Goal: Task Accomplishment & Management: Manage account settings

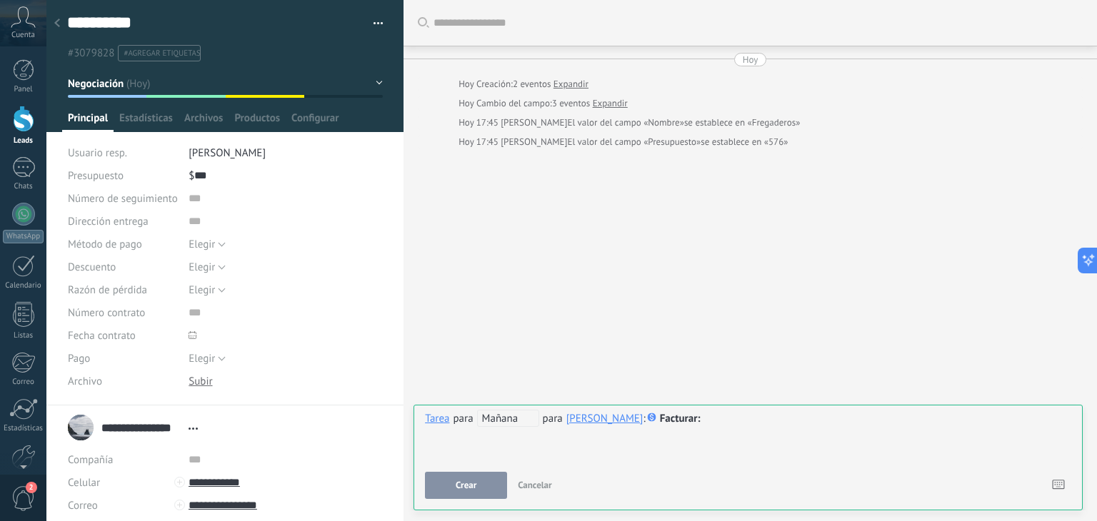
scroll to position [21, 0]
click at [531, 451] on div "**********" at bounding box center [748, 435] width 646 height 51
click at [491, 485] on button "Crear" at bounding box center [466, 485] width 82 height 27
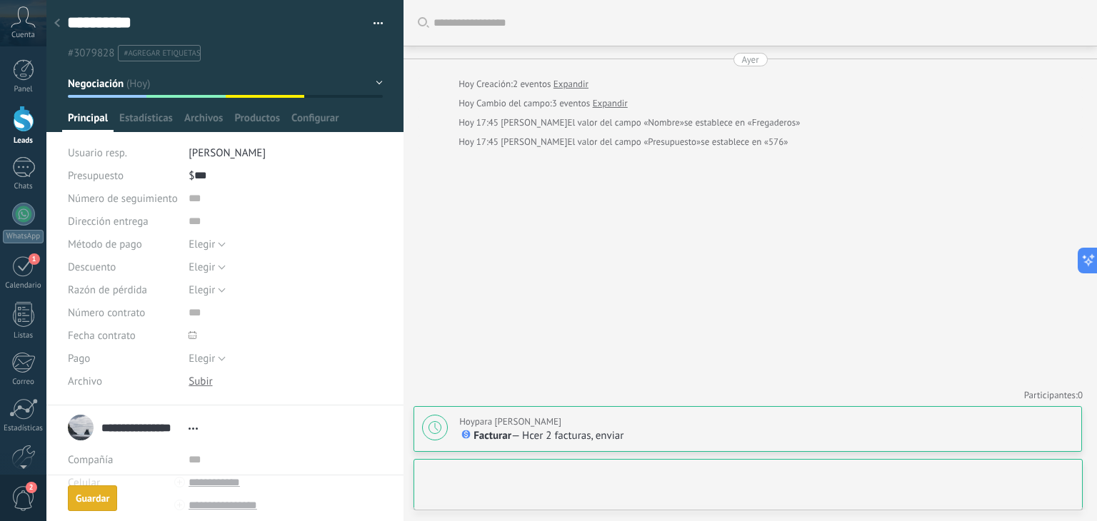
click at [502, 425] on div "[DATE] para [PERSON_NAME]" at bounding box center [510, 422] width 102 height 14
type textarea "**********"
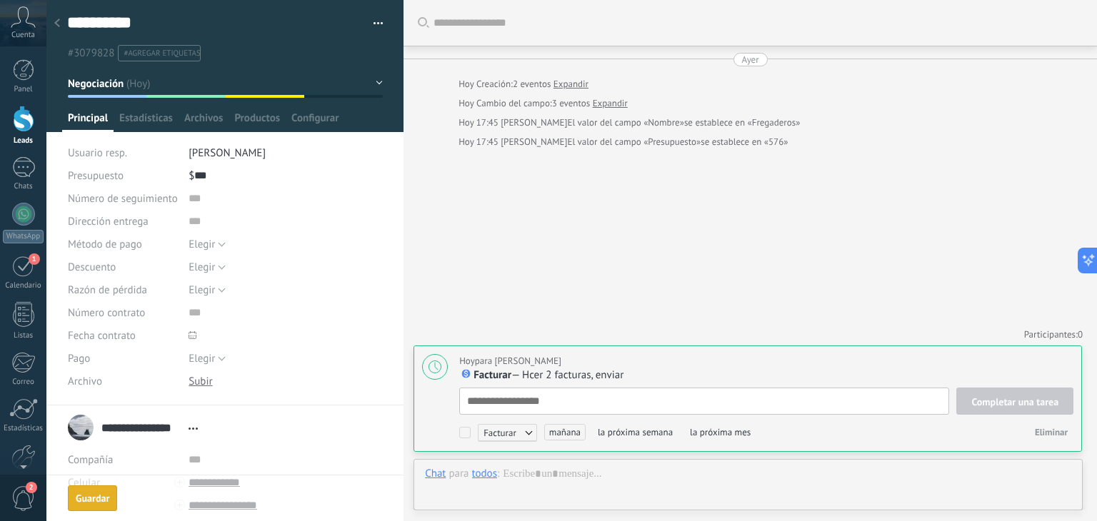
scroll to position [14, 0]
click at [571, 436] on span "mañana" at bounding box center [564, 432] width 41 height 16
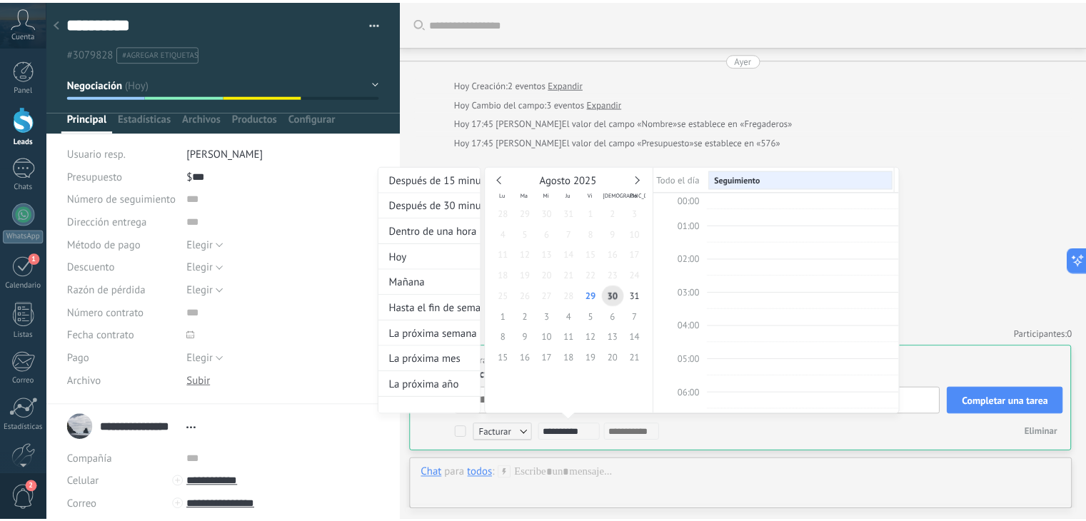
scroll to position [267, 0]
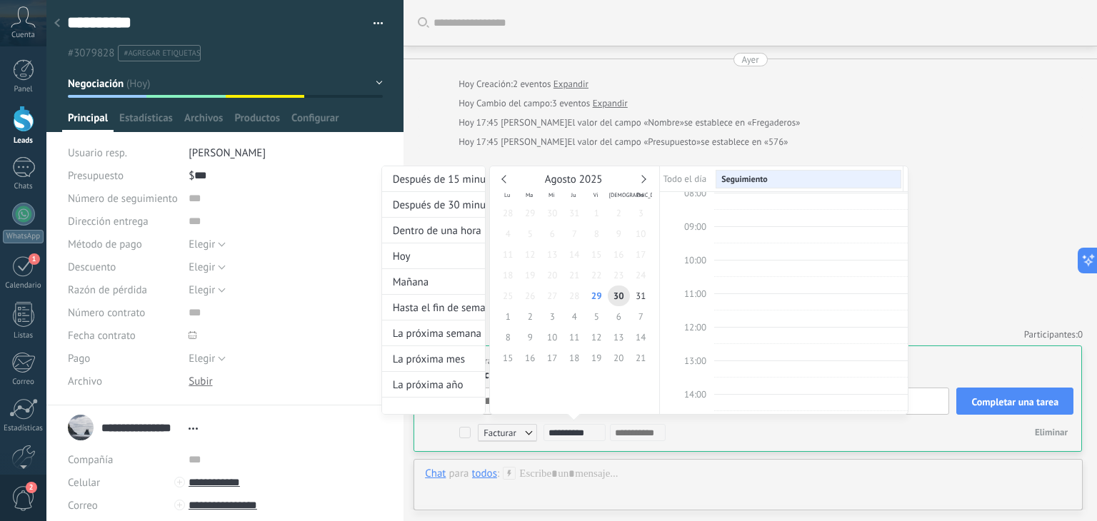
type input "**********"
click at [463, 436] on div "**********" at bounding box center [644, 304] width 527 height 276
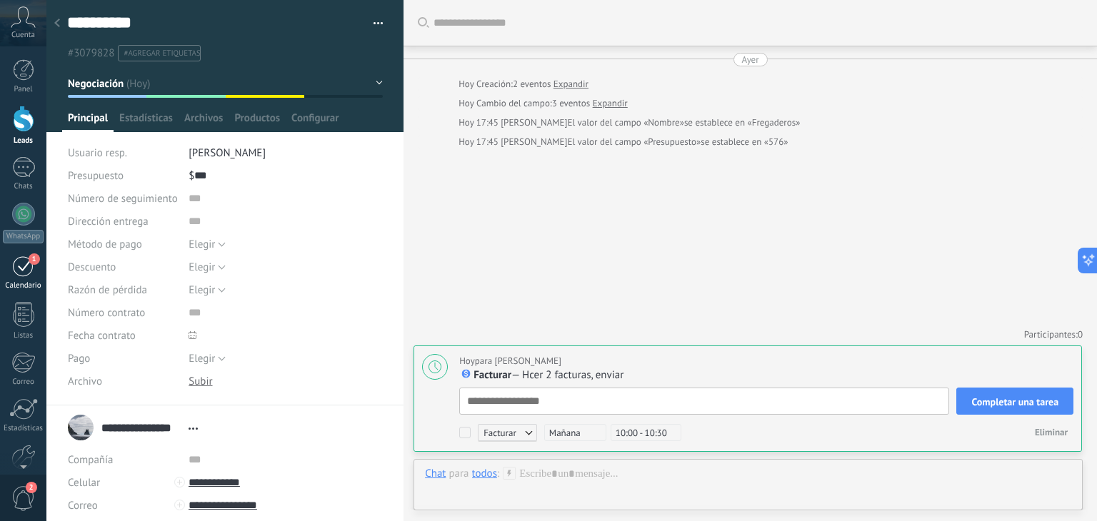
click at [24, 266] on div "1" at bounding box center [23, 266] width 23 height 22
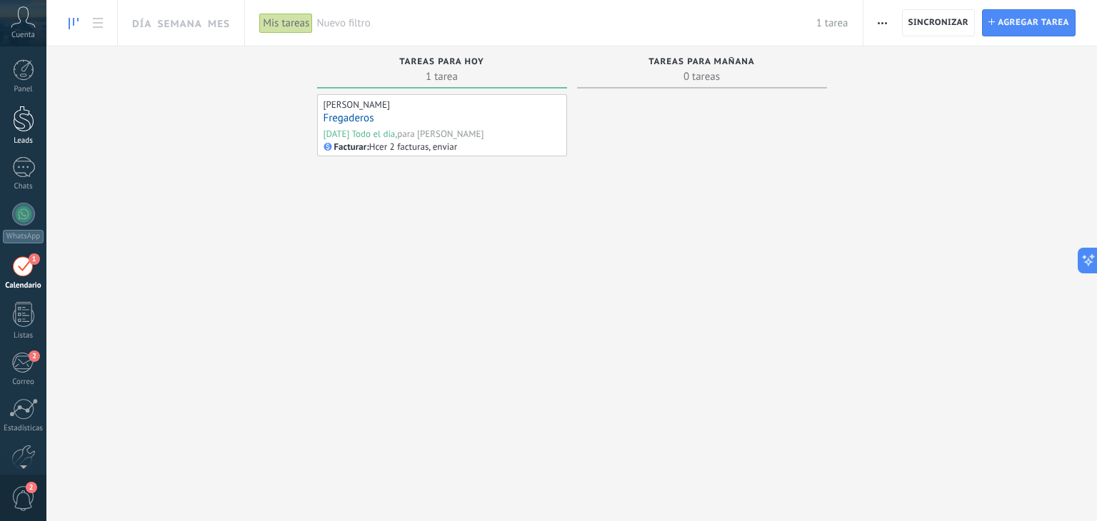
click at [20, 121] on div at bounding box center [23, 119] width 21 height 26
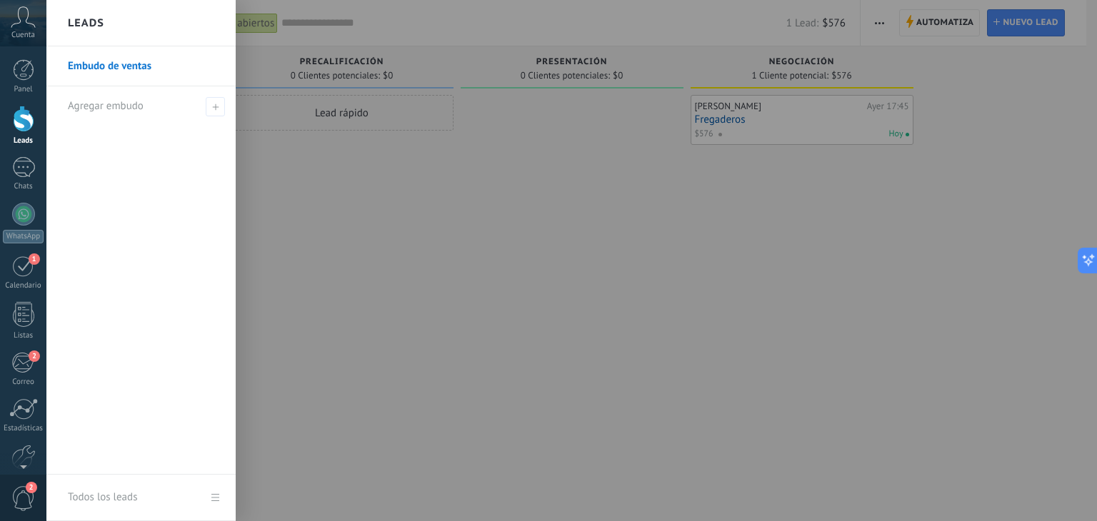
click at [20, 121] on div at bounding box center [23, 119] width 21 height 26
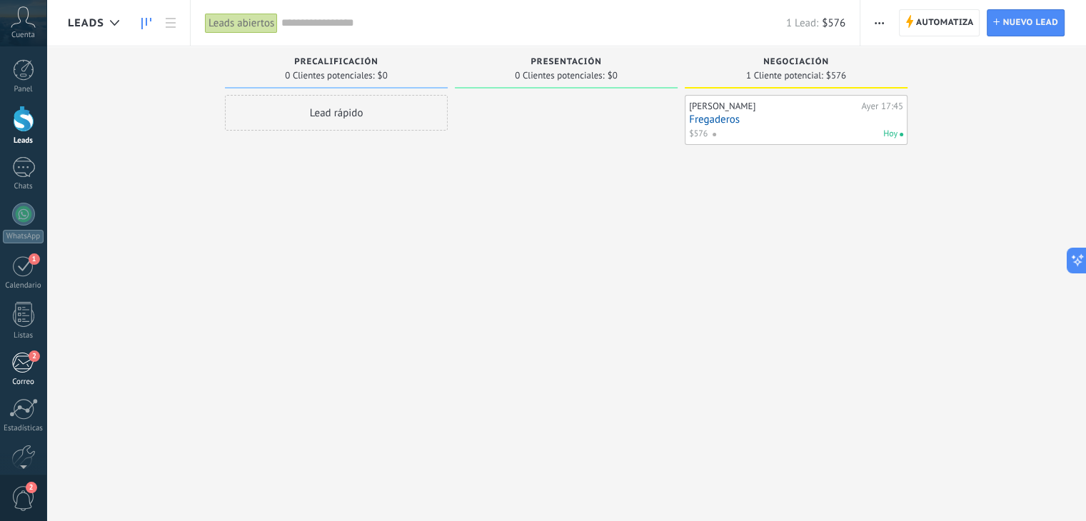
click at [19, 363] on div "2" at bounding box center [23, 362] width 24 height 21
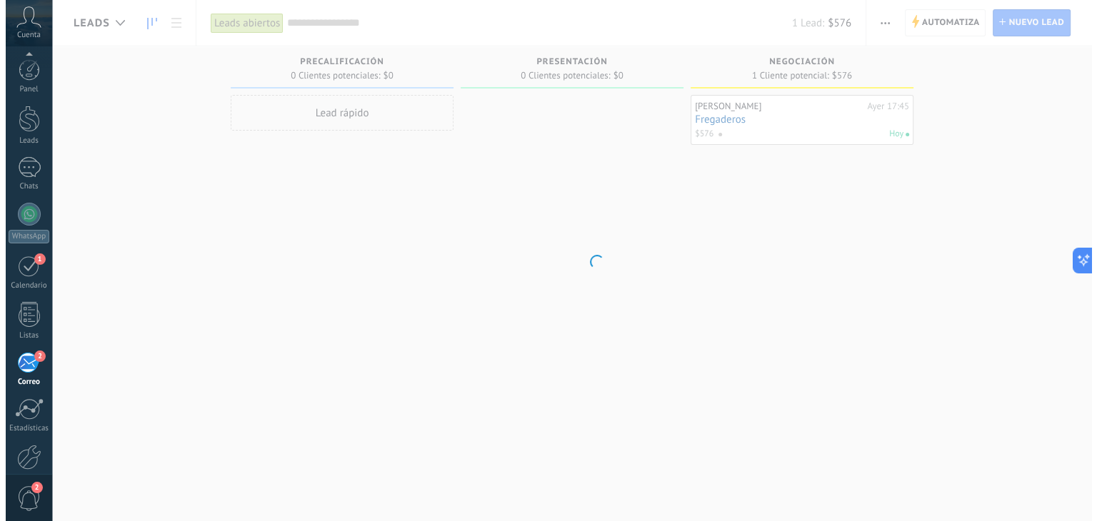
scroll to position [72, 0]
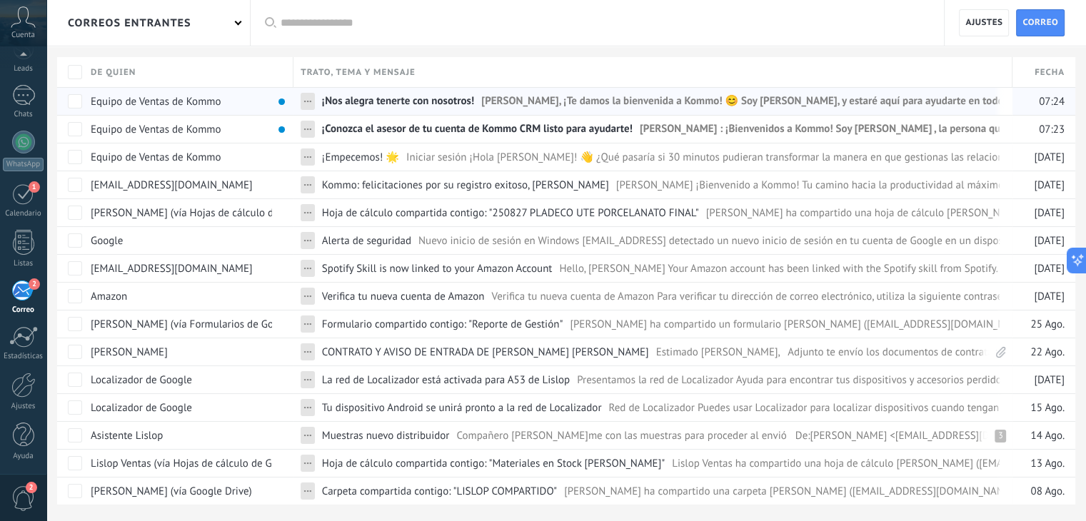
click at [528, 106] on span "[PERSON_NAME], ¡Te damos la bienvenida a Kommo! 😊 Soy [PERSON_NAME], y estaré a…" at bounding box center [1093, 104] width 1224 height 21
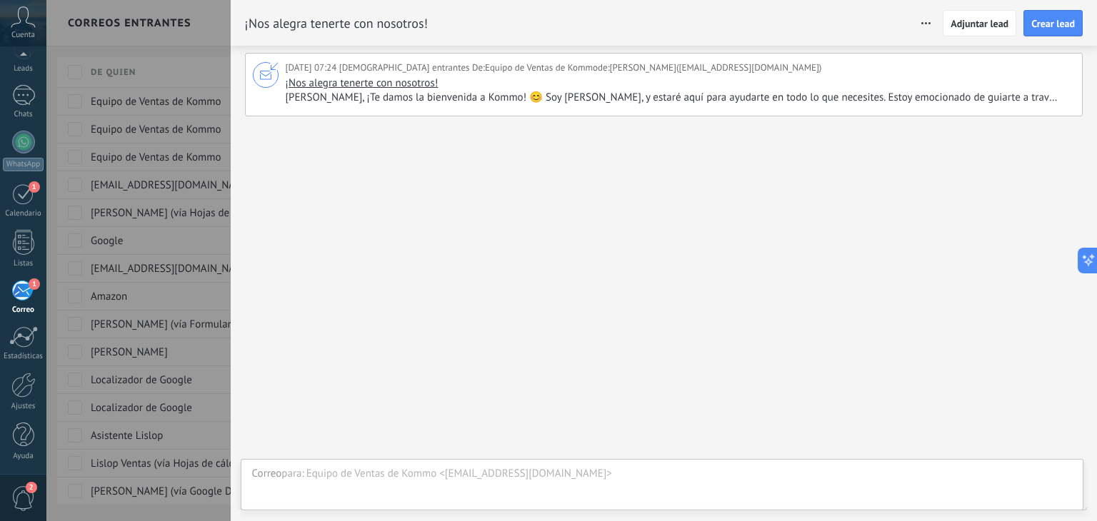
click at [908, 96] on span "[PERSON_NAME], ¡Te damos la bienvenida a Kommo! 😊 Soy [PERSON_NAME], y estaré a…" at bounding box center [679, 98] width 786 height 14
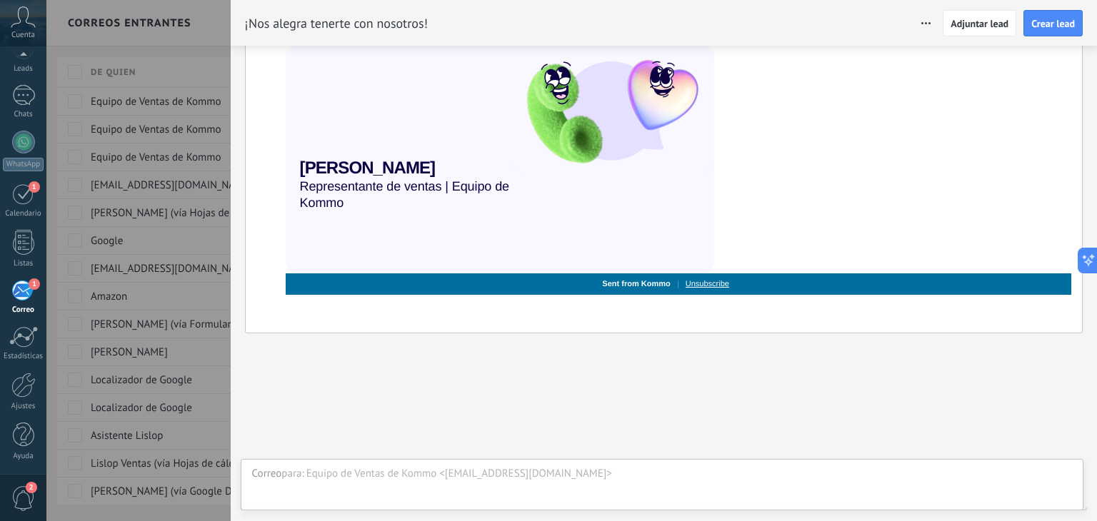
scroll to position [371, 0]
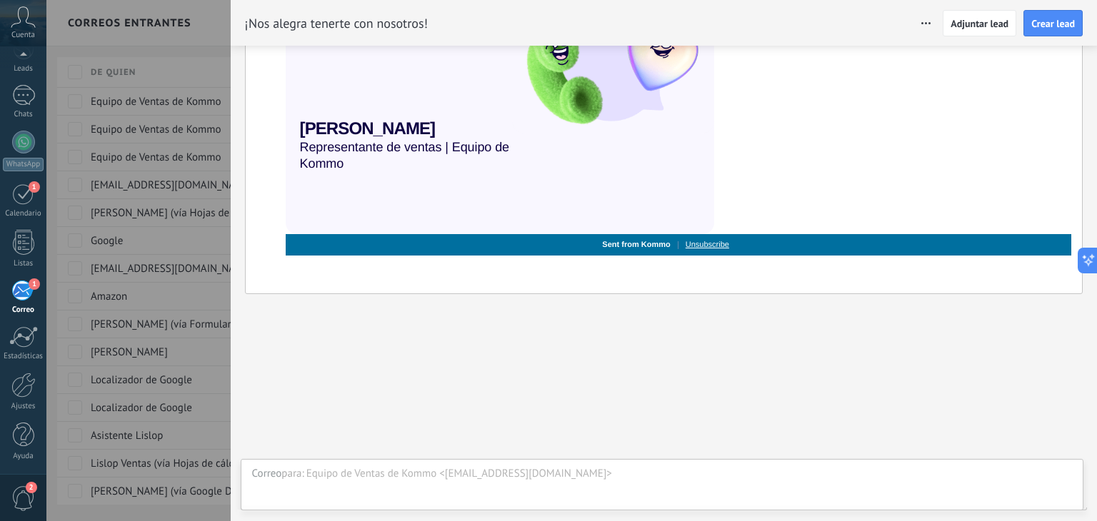
click at [223, 141] on div at bounding box center [548, 260] width 1097 height 521
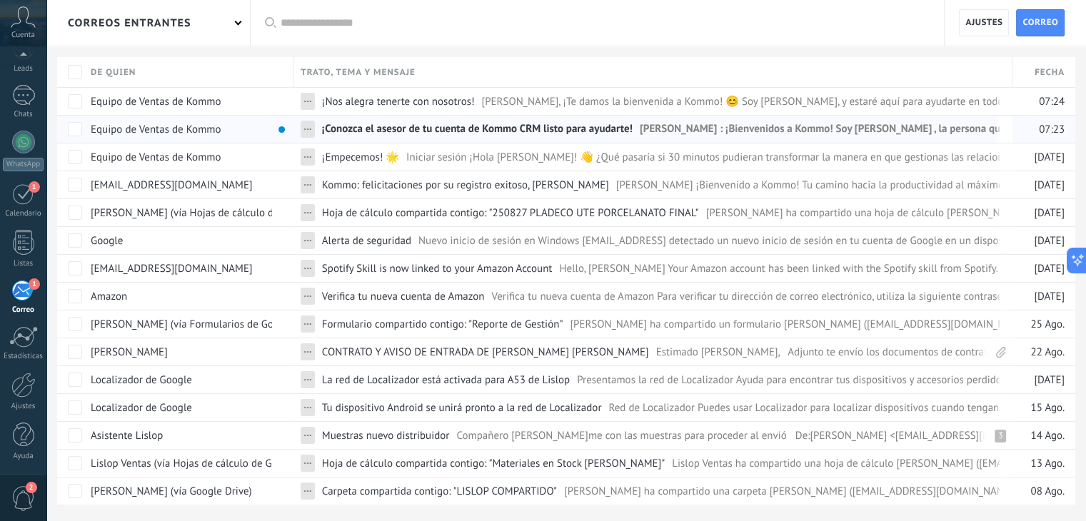
click at [446, 129] on span "¡Conozca el asesor de tu cuenta de Kommo CRM listo para ayudarte!" at bounding box center [477, 132] width 311 height 21
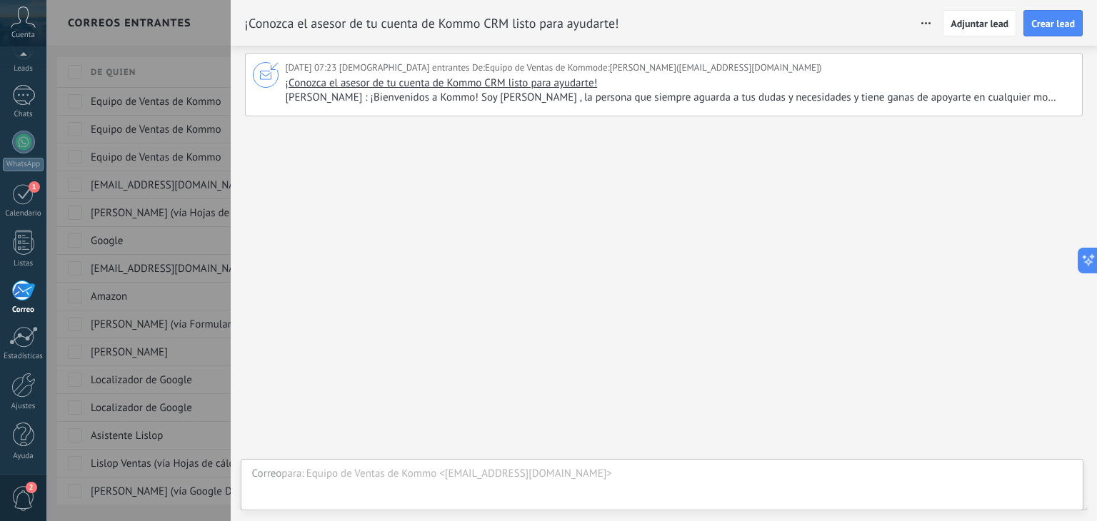
click at [643, 98] on span "[PERSON_NAME] : ¡Bienvenidos a Kommo! Soy [PERSON_NAME] , la persona que siempr…" at bounding box center [679, 98] width 786 height 14
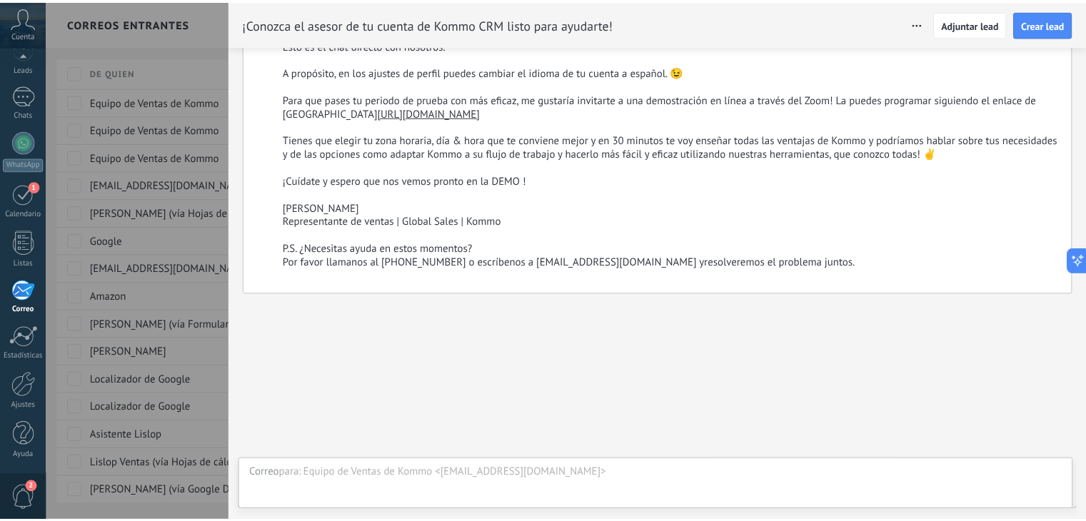
scroll to position [166, 0]
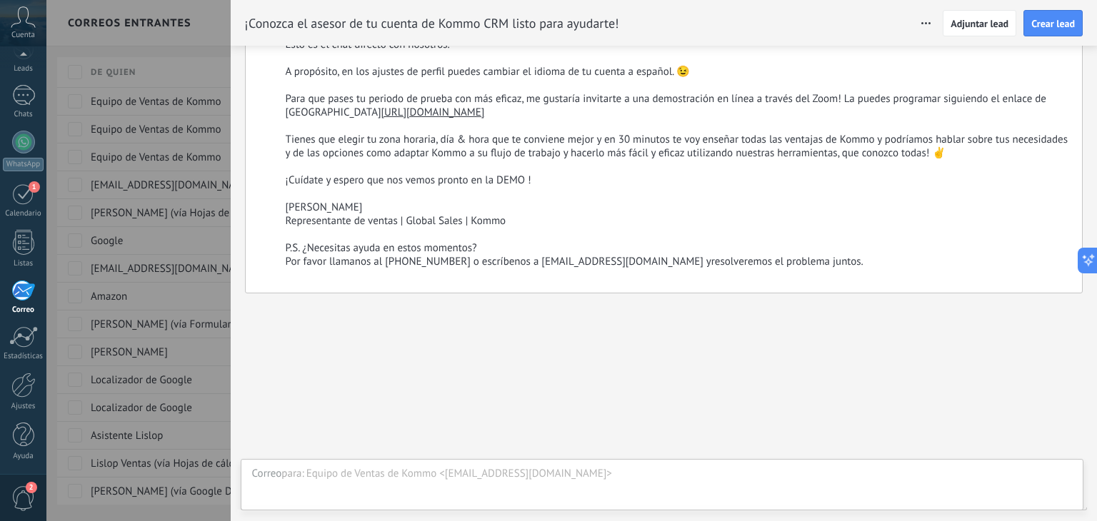
click at [182, 188] on div at bounding box center [548, 260] width 1097 height 521
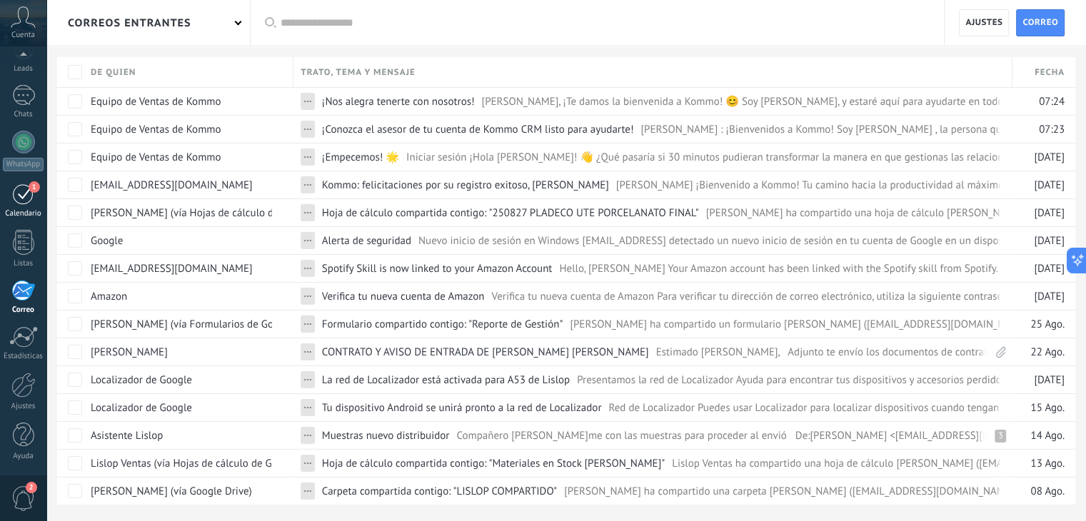
click at [16, 201] on div "1" at bounding box center [23, 194] width 23 height 22
